Goal: Task Accomplishment & Management: Complete application form

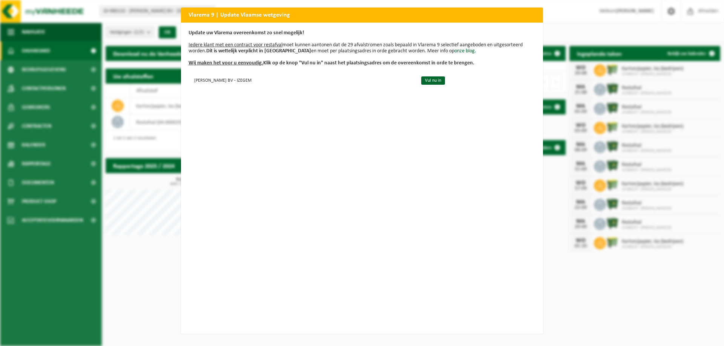
click at [312, 106] on div "Update uw Vlarema overeenkomst zo snel mogelijk! Iedere klant met een contract …" at bounding box center [362, 179] width 362 height 312
click at [447, 80] on td "Vul nu in" at bounding box center [475, 80] width 121 height 12
click at [440, 82] on link "Vul nu in" at bounding box center [433, 81] width 24 height 8
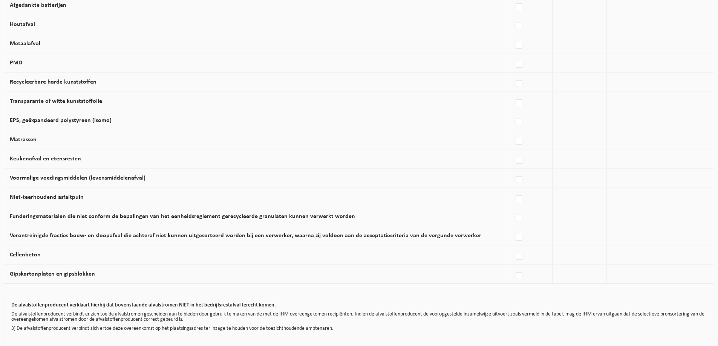
scroll to position [339, 0]
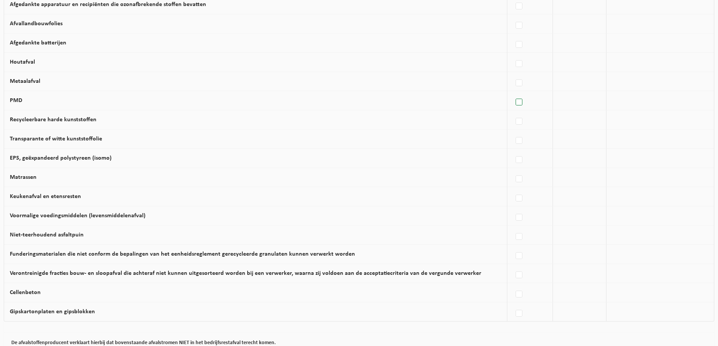
click at [514, 108] on label at bounding box center [519, 102] width 11 height 11
click at [513, 93] on input "PMD" at bounding box center [513, 93] width 0 height 0
checkbox input "true"
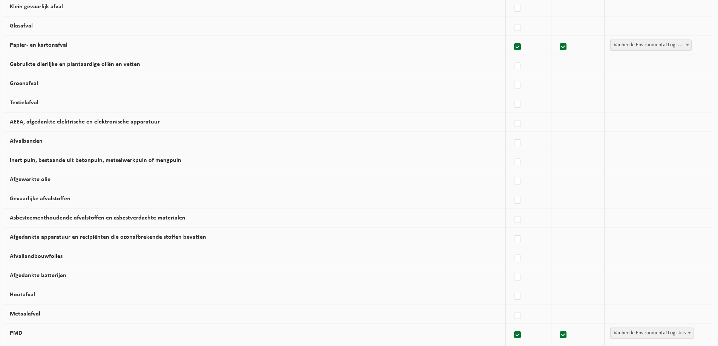
scroll to position [188, 0]
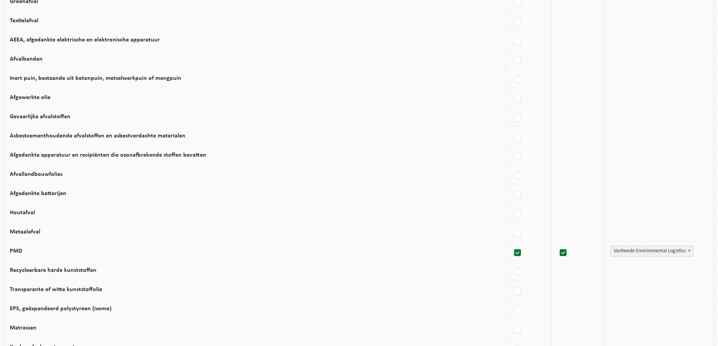
click at [514, 259] on label at bounding box center [518, 253] width 11 height 11
click at [511, 244] on input "PMD" at bounding box center [511, 243] width 0 height 0
checkbox input "false"
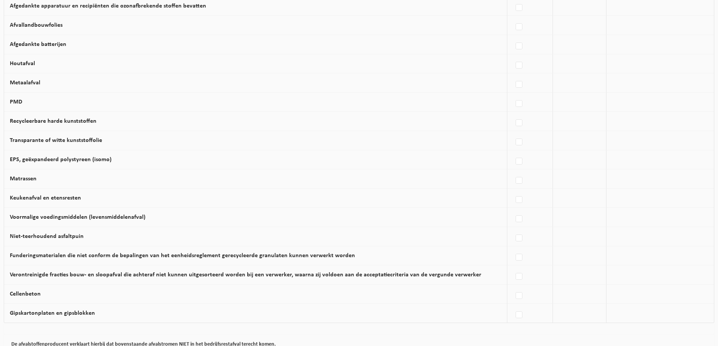
scroll to position [337, 0]
click at [519, 129] on label at bounding box center [519, 123] width 11 height 11
click at [513, 114] on input "Recycleerbare harde kunststoffen" at bounding box center [513, 114] width 0 height 0
checkbox input "true"
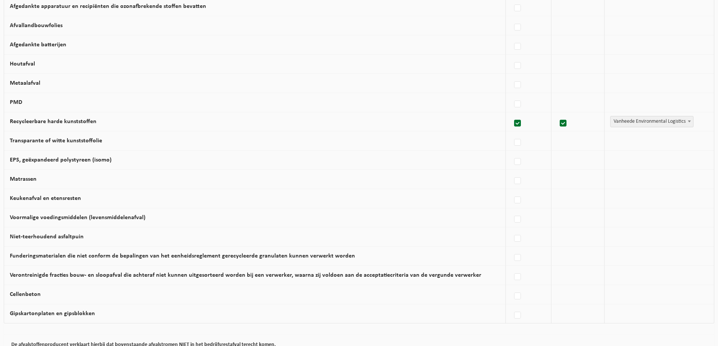
click at [681, 127] on span "Vanheede Environmental Logistics" at bounding box center [652, 121] width 83 height 11
select select "Gemeentelijke ophaling"
click at [514, 129] on label at bounding box center [519, 123] width 11 height 11
click at [513, 114] on input "Recycleerbare harde kunststoffen" at bounding box center [513, 114] width 0 height 0
checkbox input "false"
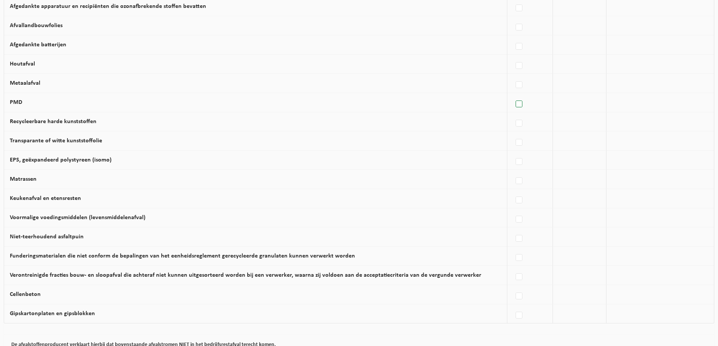
click at [514, 109] on label at bounding box center [519, 104] width 11 height 11
click at [513, 95] on input "PMD" at bounding box center [513, 95] width 0 height 0
checkbox input "true"
click at [637, 108] on span "Vanheede Environmental Logistics" at bounding box center [652, 102] width 83 height 11
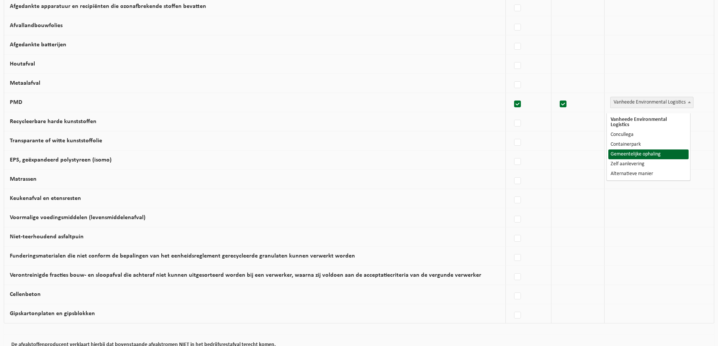
select select "Gemeentelijke ophaling"
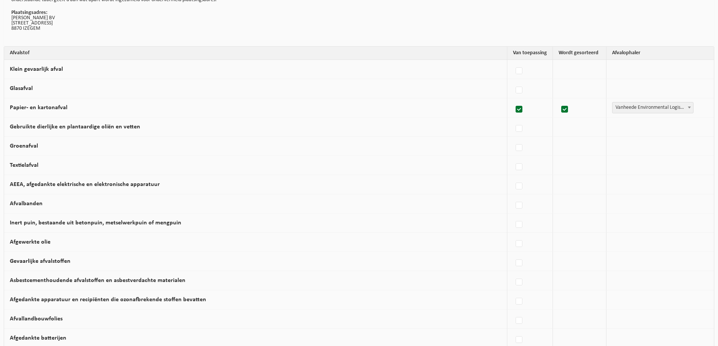
scroll to position [0, 0]
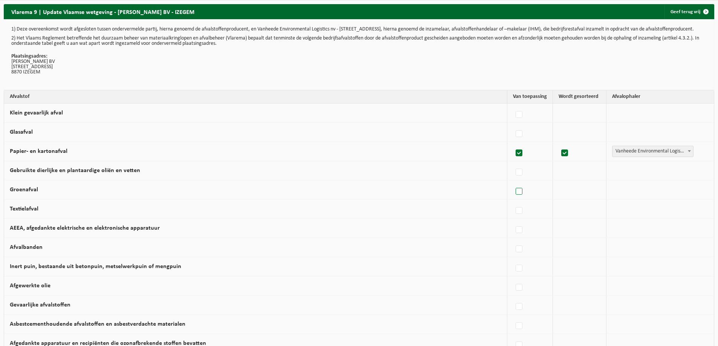
click at [517, 197] on label at bounding box center [519, 191] width 11 height 11
click at [513, 182] on input "Groenafval" at bounding box center [513, 182] width 0 height 0
checkbox input "true"
click at [679, 195] on span "Vanheede Environmental Logistics" at bounding box center [652, 190] width 83 height 11
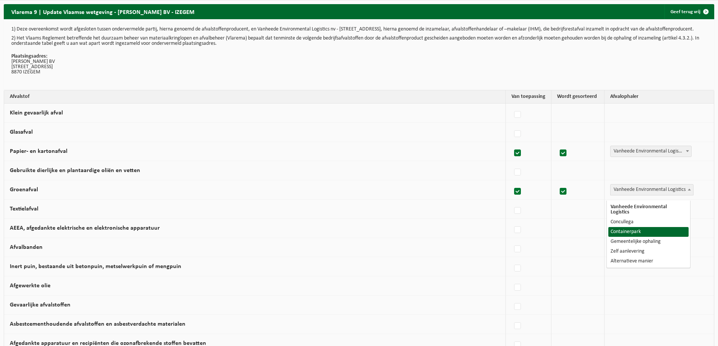
select select "Containerpark"
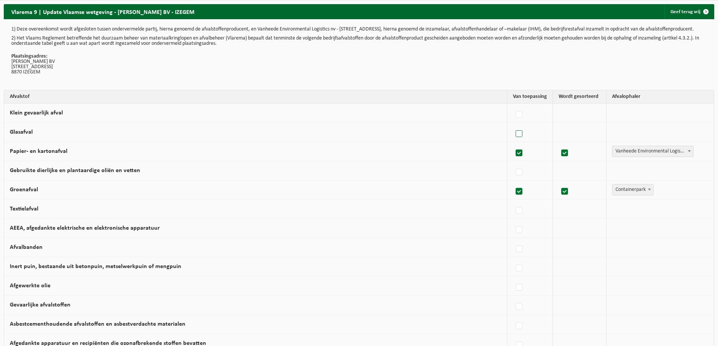
click at [519, 139] on label at bounding box center [519, 134] width 11 height 11
click at [513, 125] on input "Glasafval" at bounding box center [513, 124] width 0 height 0
checkbox input "true"
click at [655, 136] on span "Vanheede Environmental Logistics" at bounding box center [652, 132] width 83 height 11
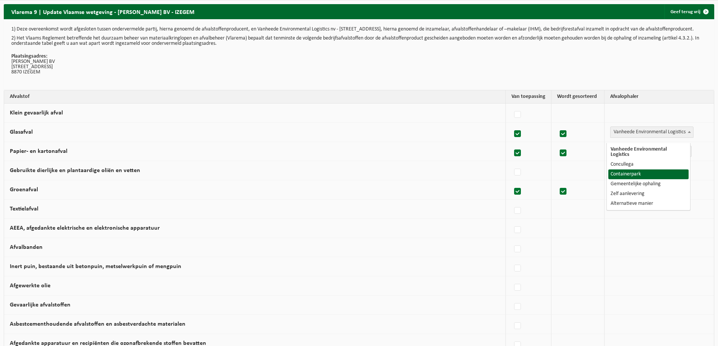
select select "Containerpark"
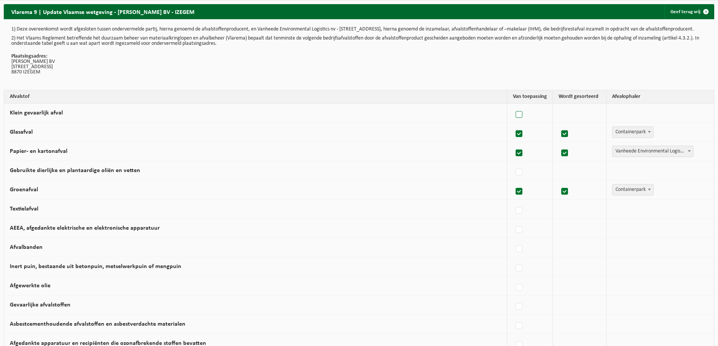
click at [517, 119] on label at bounding box center [519, 114] width 11 height 11
click at [513, 106] on input "Klein gevaarlijk afval" at bounding box center [513, 105] width 0 height 0
checkbox input "true"
click at [641, 117] on span "Vanheede Environmental Logistics" at bounding box center [652, 113] width 83 height 11
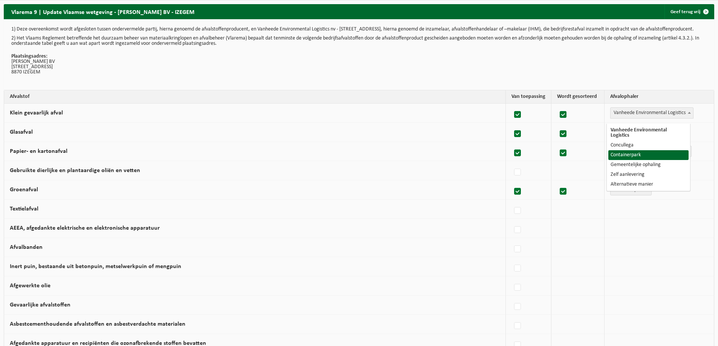
select select "Containerpark"
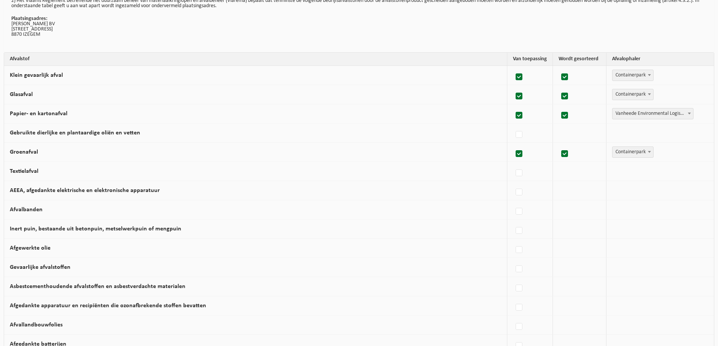
scroll to position [75, 0]
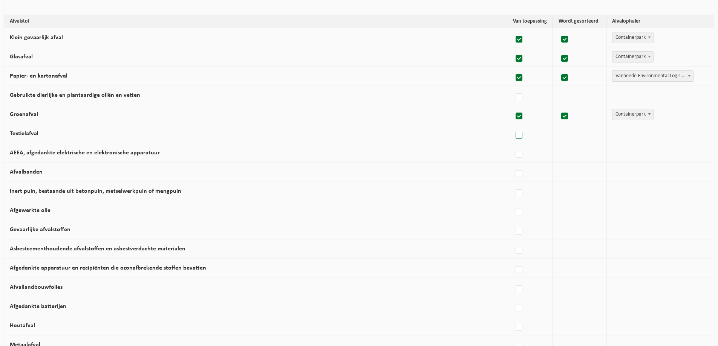
click at [516, 141] on label at bounding box center [519, 135] width 11 height 11
click at [513, 126] on input "Textielafval" at bounding box center [513, 126] width 0 height 0
checkbox input "true"
click at [632, 139] on span "Vanheede Environmental Logistics" at bounding box center [652, 134] width 83 height 11
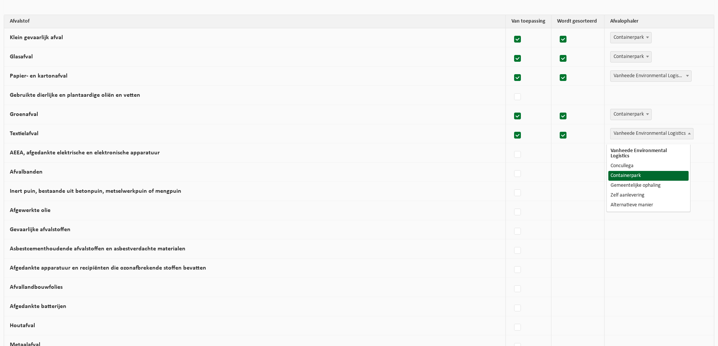
select select "Containerpark"
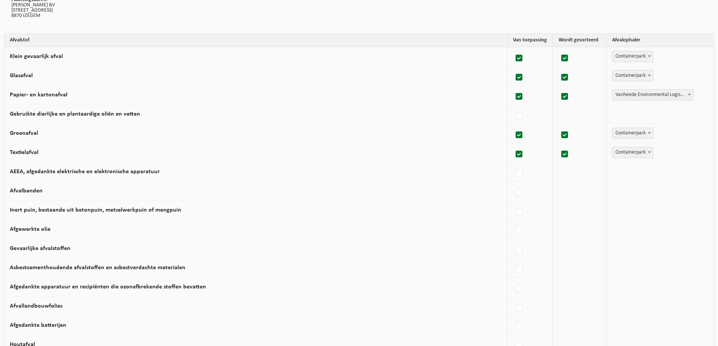
scroll to position [38, 0]
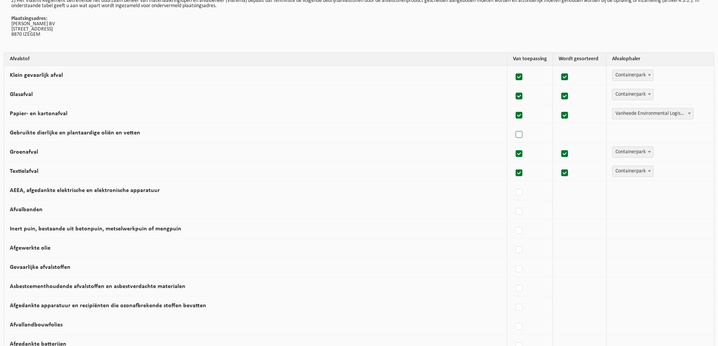
click at [514, 139] on label at bounding box center [519, 134] width 11 height 11
click at [513, 126] on input "Gebruikte dierlijke en plantaardige oliën en vetten" at bounding box center [513, 125] width 0 height 0
checkbox input "true"
click at [636, 138] on span "Vanheede Environmental Logistics" at bounding box center [652, 133] width 83 height 11
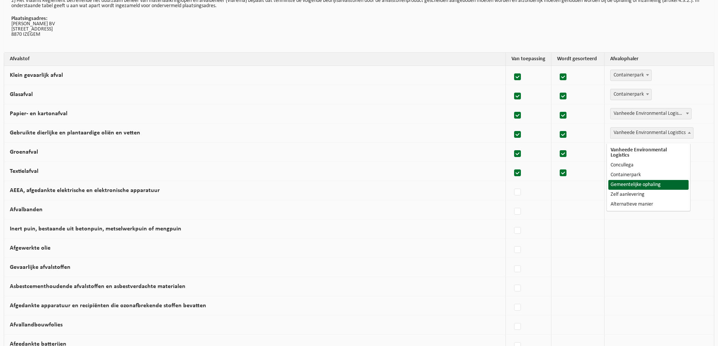
select select "Gemeentelijke ophaling"
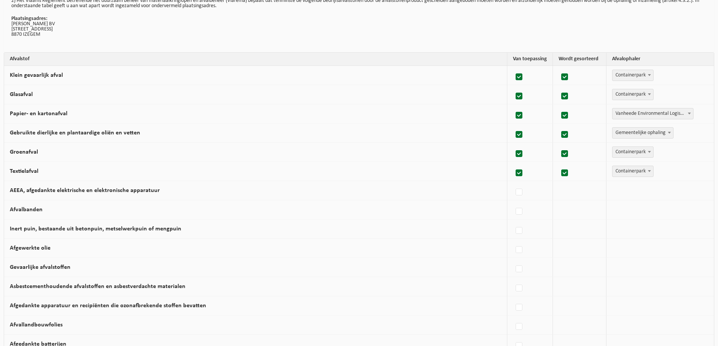
scroll to position [75, 0]
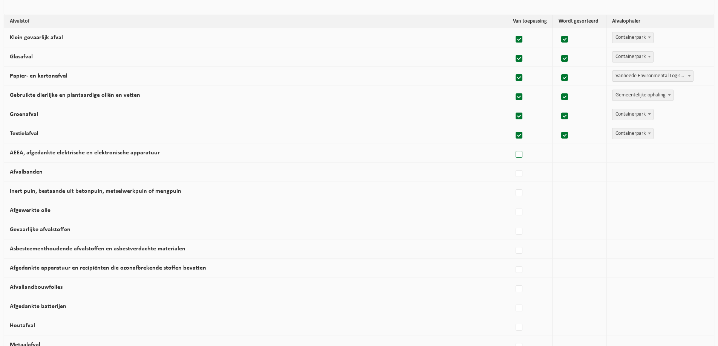
click at [517, 161] on label at bounding box center [519, 154] width 11 height 11
click at [513, 145] on input "AEEA, afgedankte elektrische en elektronische apparatuur" at bounding box center [513, 145] width 0 height 0
checkbox input "true"
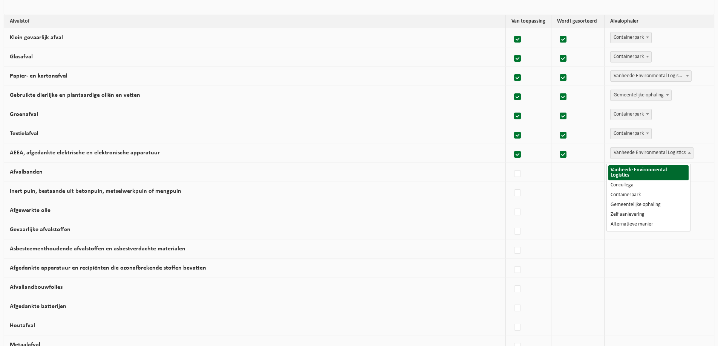
click at [638, 156] on span "Vanheede Environmental Logistics" at bounding box center [652, 153] width 83 height 11
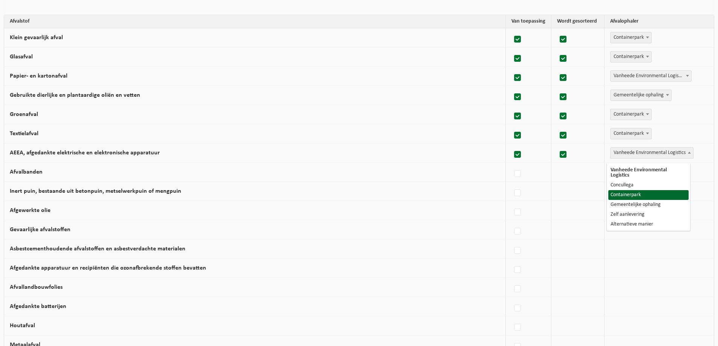
select select "Containerpark"
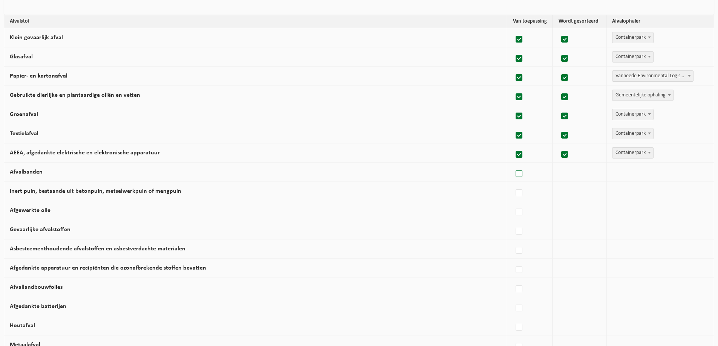
click at [520, 178] on label at bounding box center [519, 173] width 11 height 11
click at [513, 165] on input "Afvalbanden" at bounding box center [513, 164] width 0 height 0
checkbox input "true"
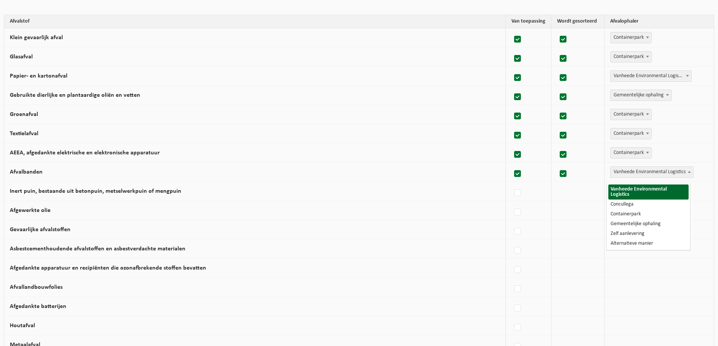
click at [646, 176] on span "Vanheede Environmental Logistics" at bounding box center [652, 172] width 83 height 11
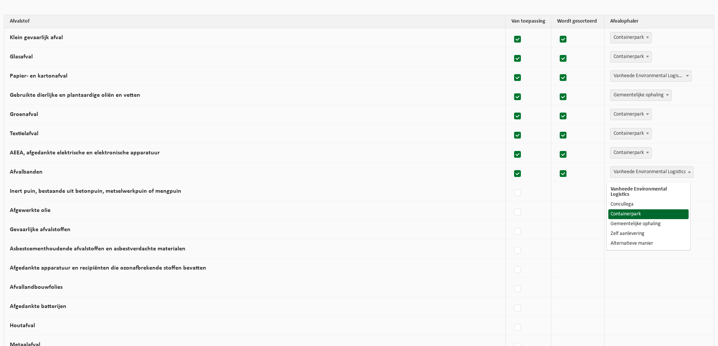
select select "Containerpark"
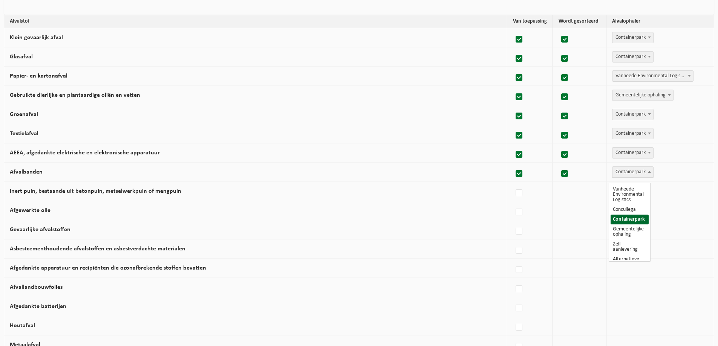
click at [630, 178] on span "Containerpark" at bounding box center [632, 172] width 41 height 11
click at [646, 176] on span at bounding box center [650, 172] width 8 height 10
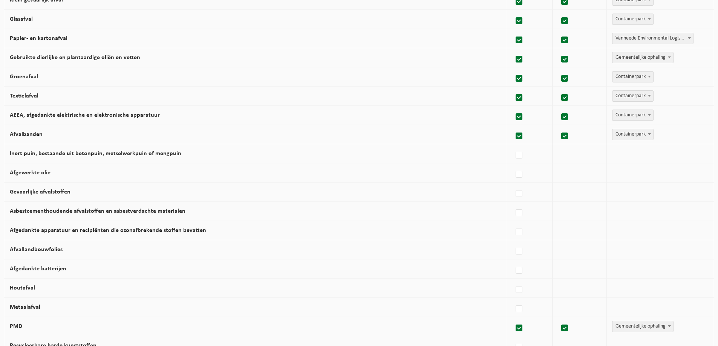
scroll to position [151, 0]
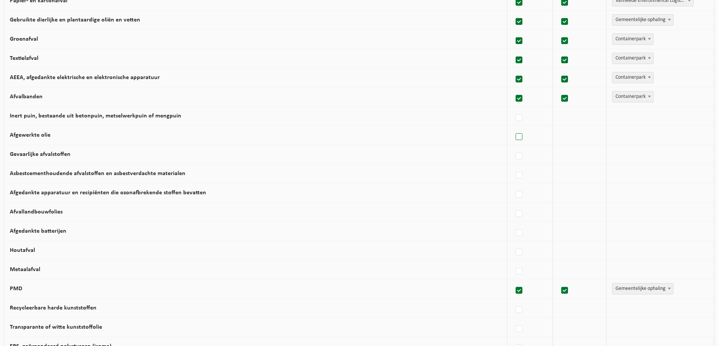
click at [517, 143] on label at bounding box center [519, 137] width 11 height 11
click at [513, 128] on input "Afgewerkte olie" at bounding box center [513, 127] width 0 height 0
checkbox input "true"
click at [644, 141] on span "Vanheede Environmental Logistics" at bounding box center [652, 135] width 83 height 11
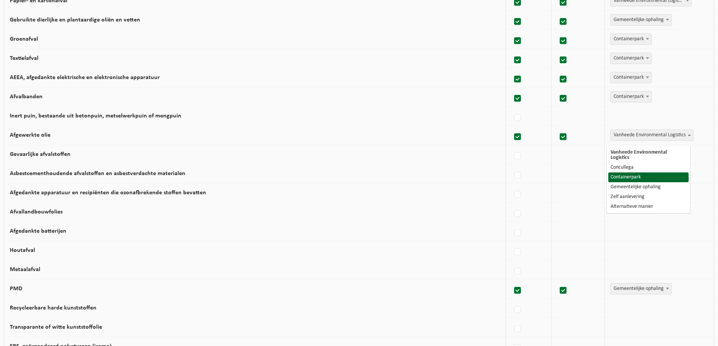
select select "Containerpark"
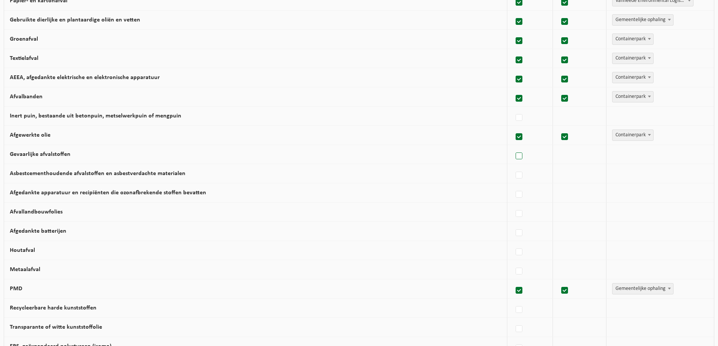
click at [519, 161] on label at bounding box center [519, 156] width 11 height 11
click at [513, 147] on input "Gevaarlijke afvalstoffen" at bounding box center [513, 147] width 0 height 0
checkbox input "true"
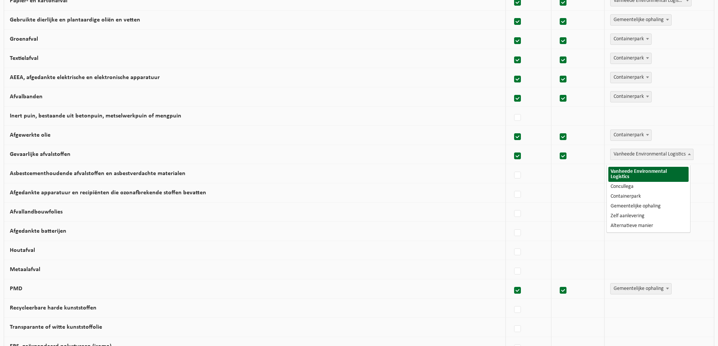
click at [629, 160] on span "Vanheede Environmental Logistics" at bounding box center [652, 154] width 83 height 11
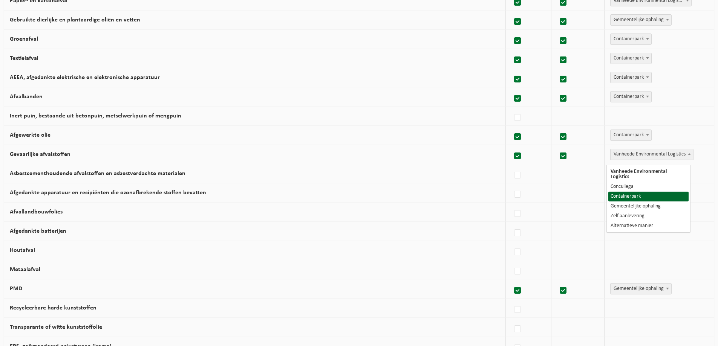
select select "Containerpark"
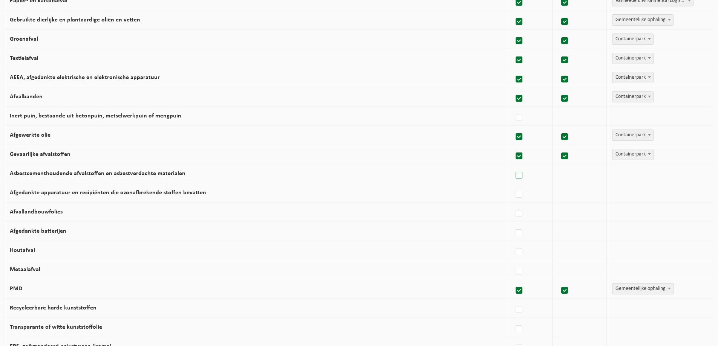
click at [519, 181] on label at bounding box center [519, 175] width 11 height 11
click at [513, 166] on input "Asbestcementhoudende afvalstoffen en asbestverdachte materialen" at bounding box center [513, 166] width 0 height 0
checkbox input "true"
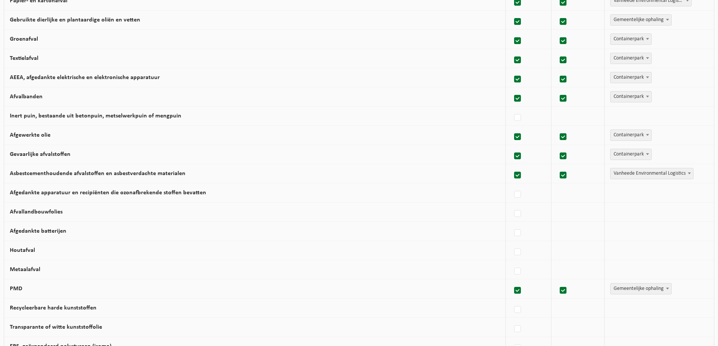
click at [632, 178] on span "Vanheede Environmental Logistics" at bounding box center [652, 173] width 83 height 11
select select "Concullega"
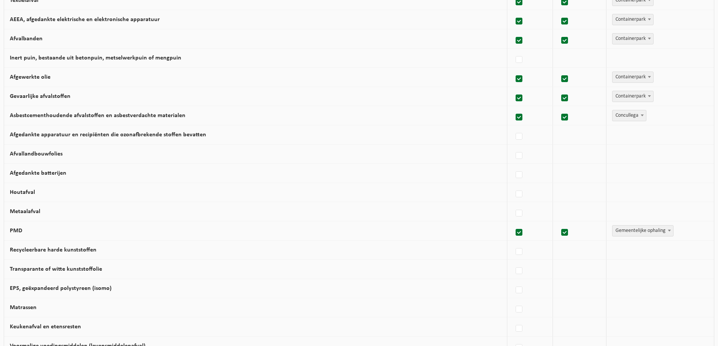
scroll to position [226, 0]
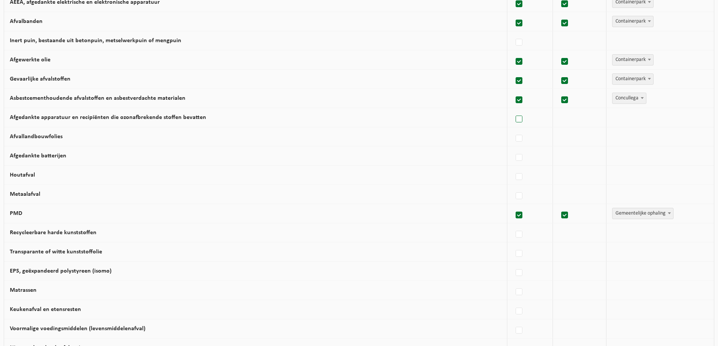
click at [514, 124] on label at bounding box center [519, 119] width 11 height 11
click at [513, 110] on input "Afgedankte apparatuur en recipiënten die ozonafbrekende stoffen bevatten" at bounding box center [513, 110] width 0 height 0
checkbox input "true"
click at [634, 122] on span "Vanheede Environmental Logistics" at bounding box center [652, 117] width 83 height 11
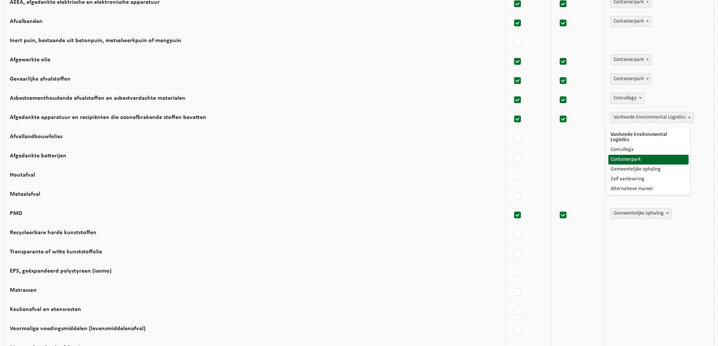
select select "Containerpark"
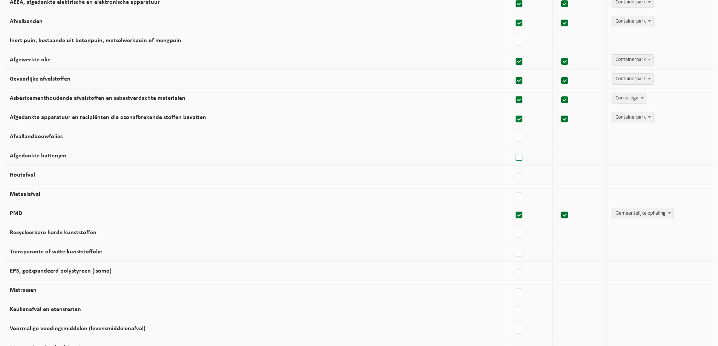
click at [518, 163] on label at bounding box center [519, 157] width 11 height 11
click at [513, 148] on input "Afgedankte batterijen" at bounding box center [513, 148] width 0 height 0
checkbox input "true"
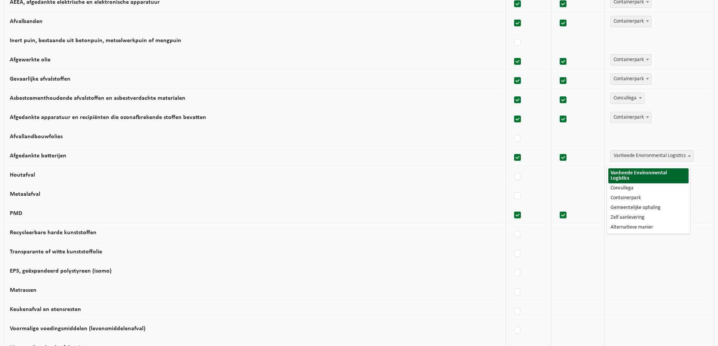
click at [624, 161] on span "Vanheede Environmental Logistics" at bounding box center [652, 156] width 83 height 11
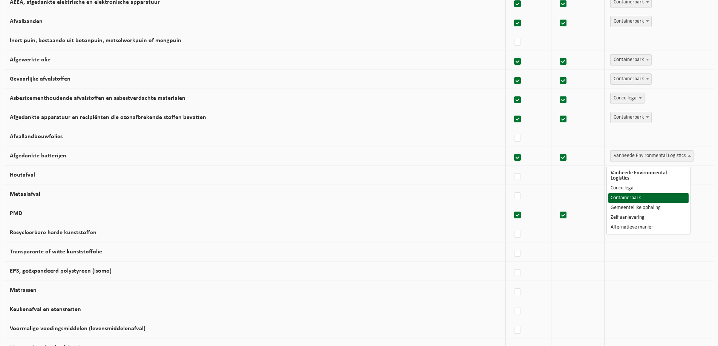
select select "Containerpark"
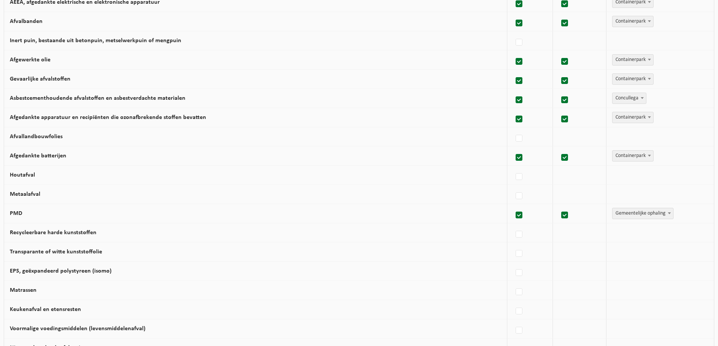
scroll to position [264, 0]
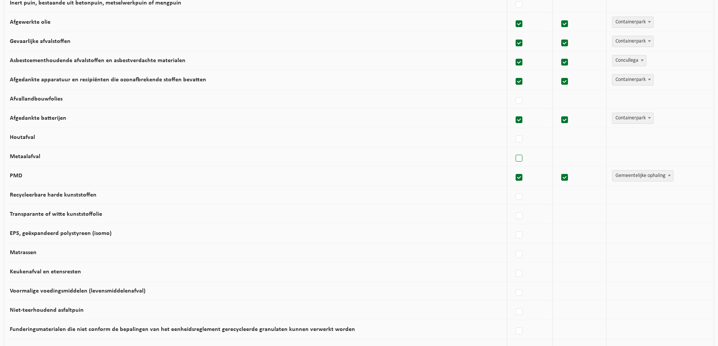
click at [516, 163] on label at bounding box center [519, 158] width 11 height 11
click at [513, 149] on input "Metaalafval" at bounding box center [513, 149] width 0 height 0
checkbox input "true"
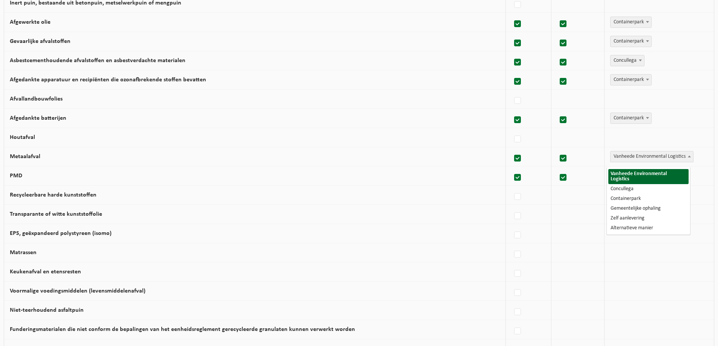
click at [619, 162] on span "Vanheede Environmental Logistics" at bounding box center [652, 157] width 83 height 11
select select "Concullega"
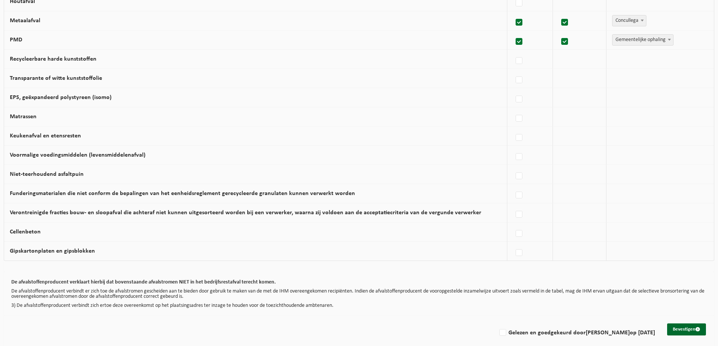
scroll to position [413, 0]
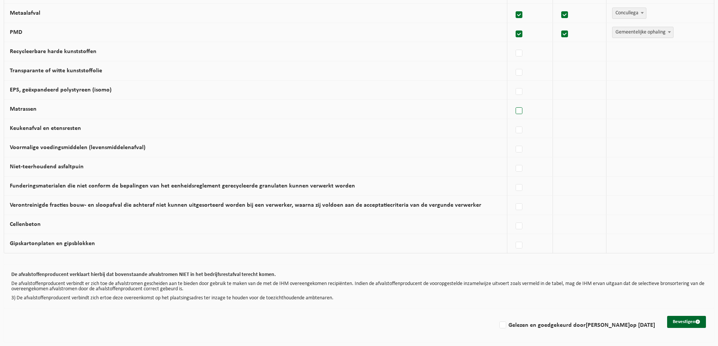
click at [518, 113] on label at bounding box center [519, 111] width 11 height 11
click at [513, 102] on input "Matrassen" at bounding box center [513, 101] width 0 height 0
checkbox input "true"
click at [634, 109] on span "Vanheede Environmental Logistics" at bounding box center [652, 109] width 83 height 11
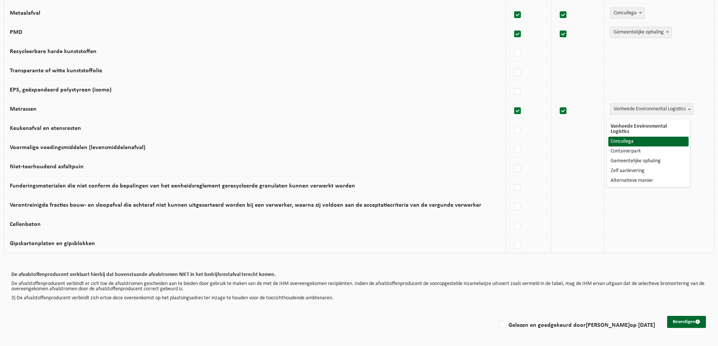
select select "Concullega"
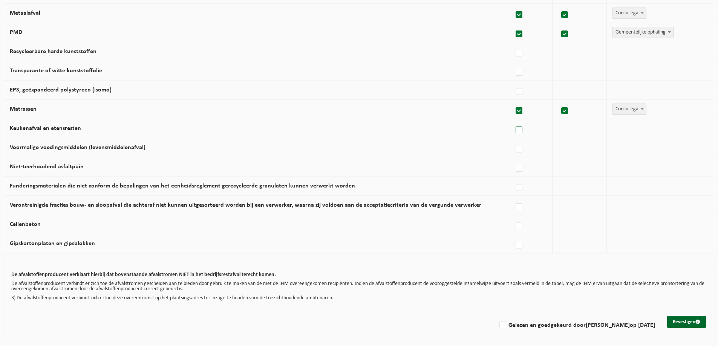
click at [516, 130] on label at bounding box center [519, 130] width 11 height 11
click at [513, 121] on input "Keukenafval en etensresten" at bounding box center [513, 121] width 0 height 0
checkbox input "true"
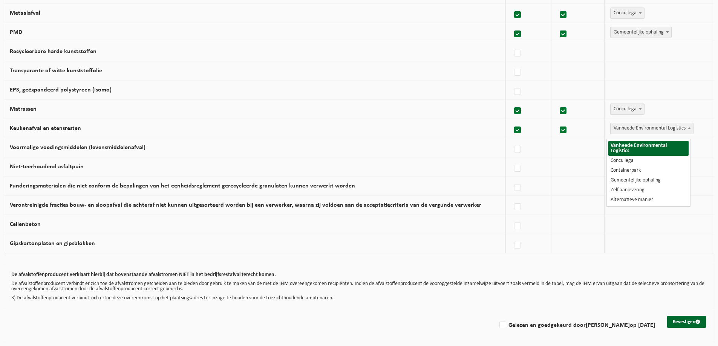
click at [636, 127] on span "Vanheede Environmental Logistics" at bounding box center [652, 128] width 83 height 11
select select "Gemeentelijke ophaling"
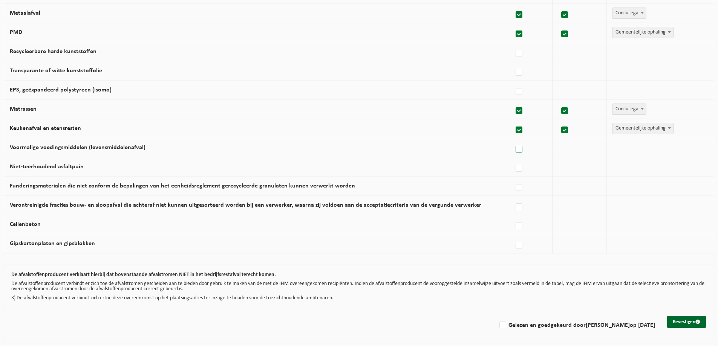
click at [515, 150] on label at bounding box center [519, 149] width 11 height 11
click at [513, 140] on input "Voormalige voedingsmiddelen (levensmiddelenafval)" at bounding box center [513, 140] width 0 height 0
checkbox input "true"
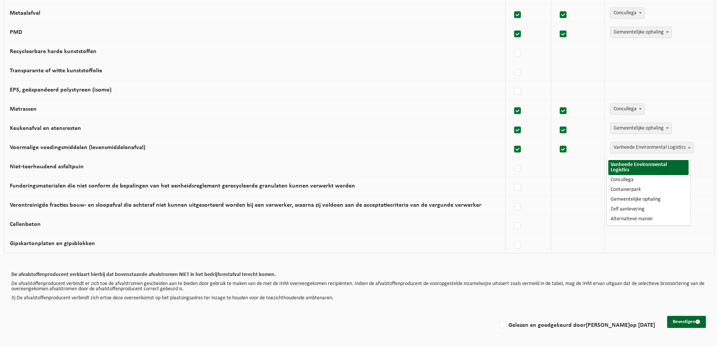
click at [629, 151] on span "Vanheede Environmental Logistics" at bounding box center [652, 147] width 83 height 11
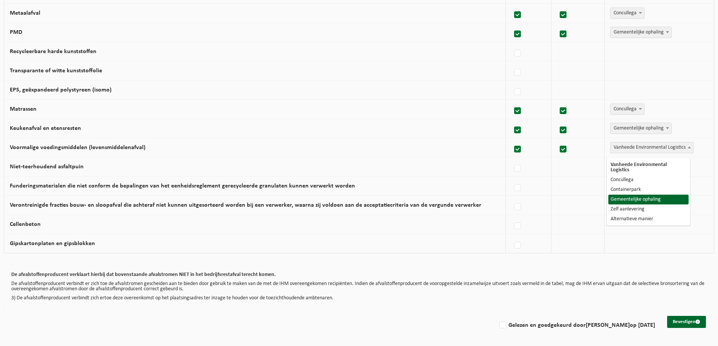
select select "Gemeentelijke ophaling"
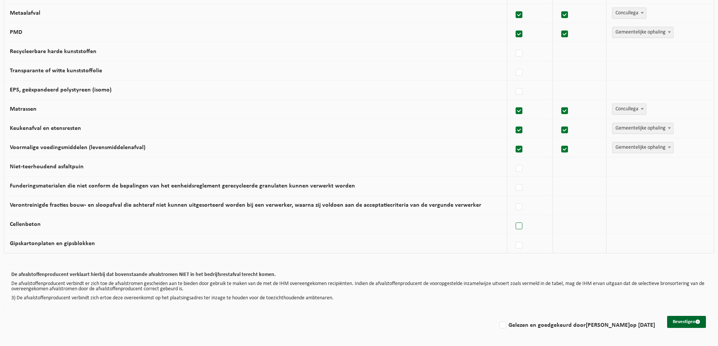
click at [519, 229] on label at bounding box center [519, 226] width 11 height 11
click at [513, 217] on input "Cellenbeton" at bounding box center [513, 217] width 0 height 0
checkbox input "true"
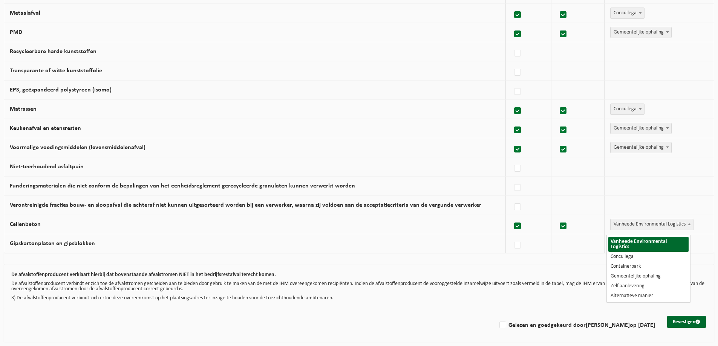
click at [626, 223] on span "Vanheede Environmental Logistics" at bounding box center [652, 224] width 83 height 11
select select "Concullega"
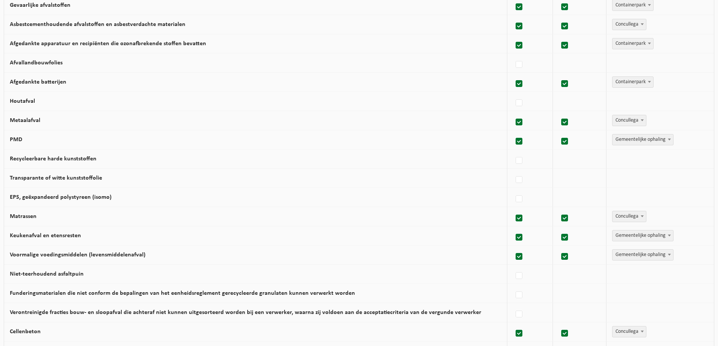
scroll to position [300, 0]
